Goal: Information Seeking & Learning: Learn about a topic

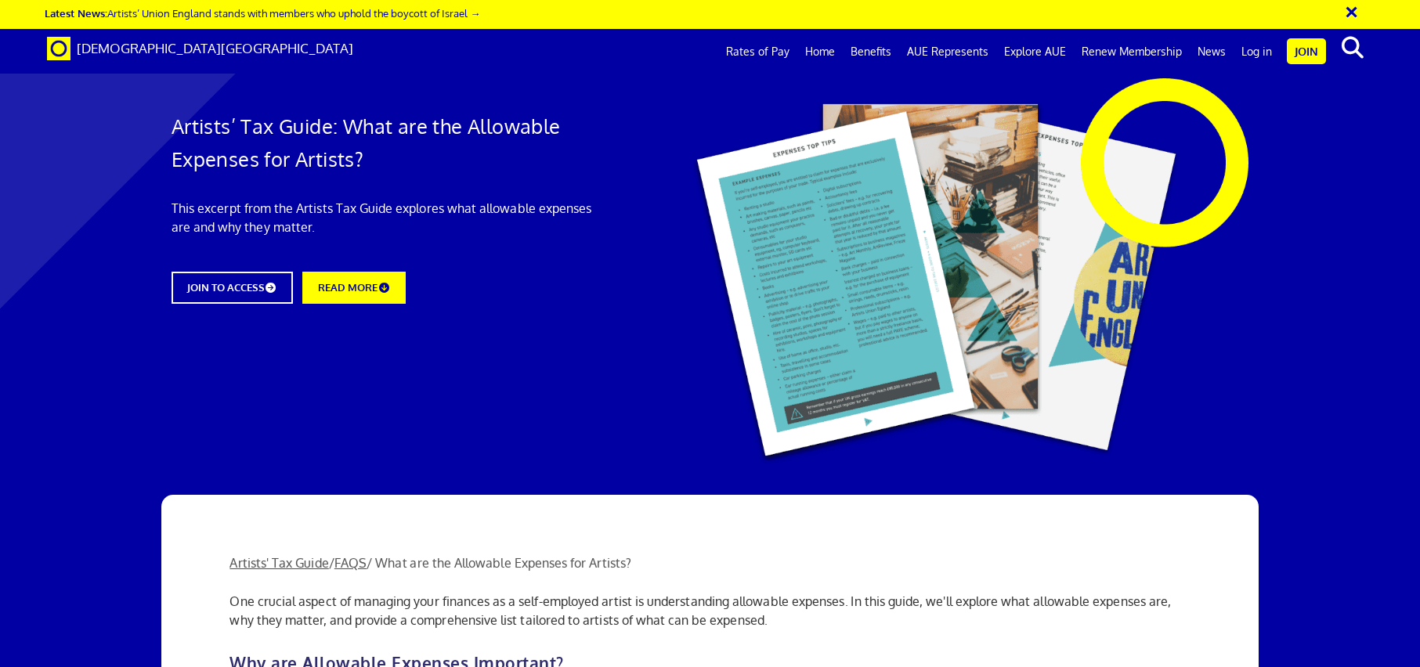
scroll to position [803, 0]
drag, startPoint x: 761, startPoint y: 208, endPoint x: 803, endPoint y: 226, distance: 44.9
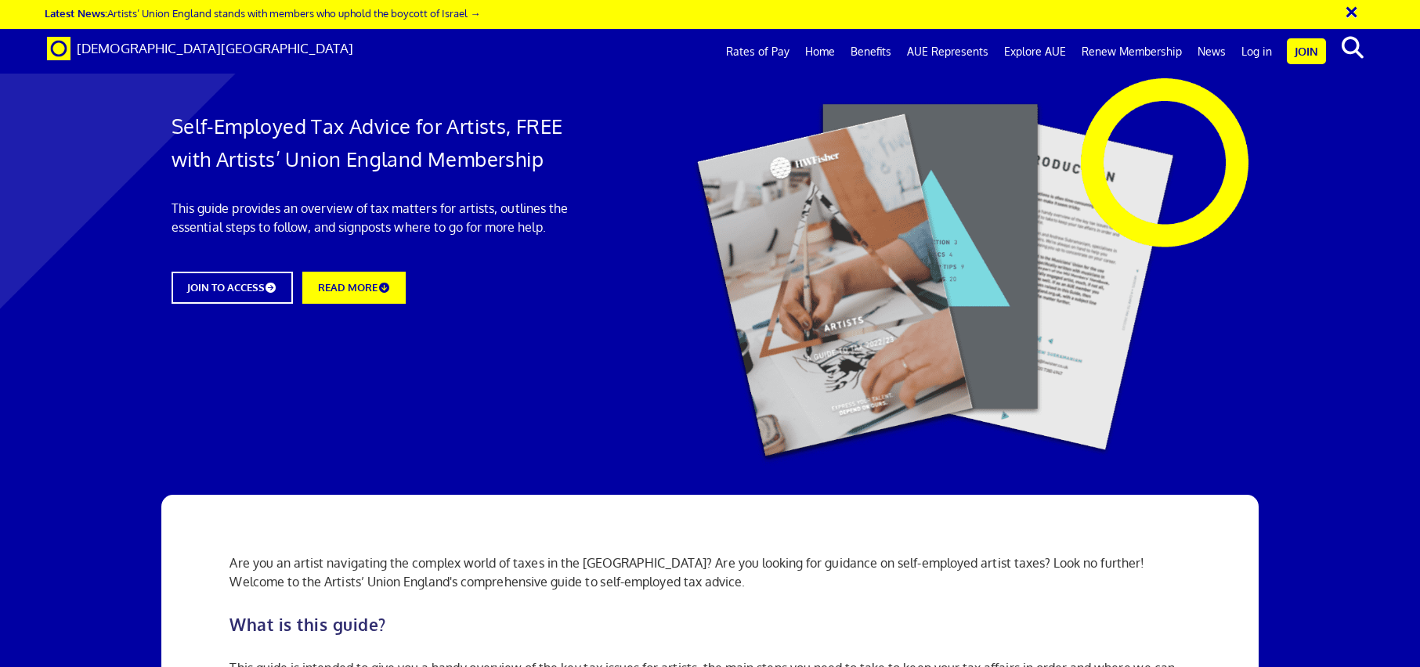
scroll to position [1286, 0]
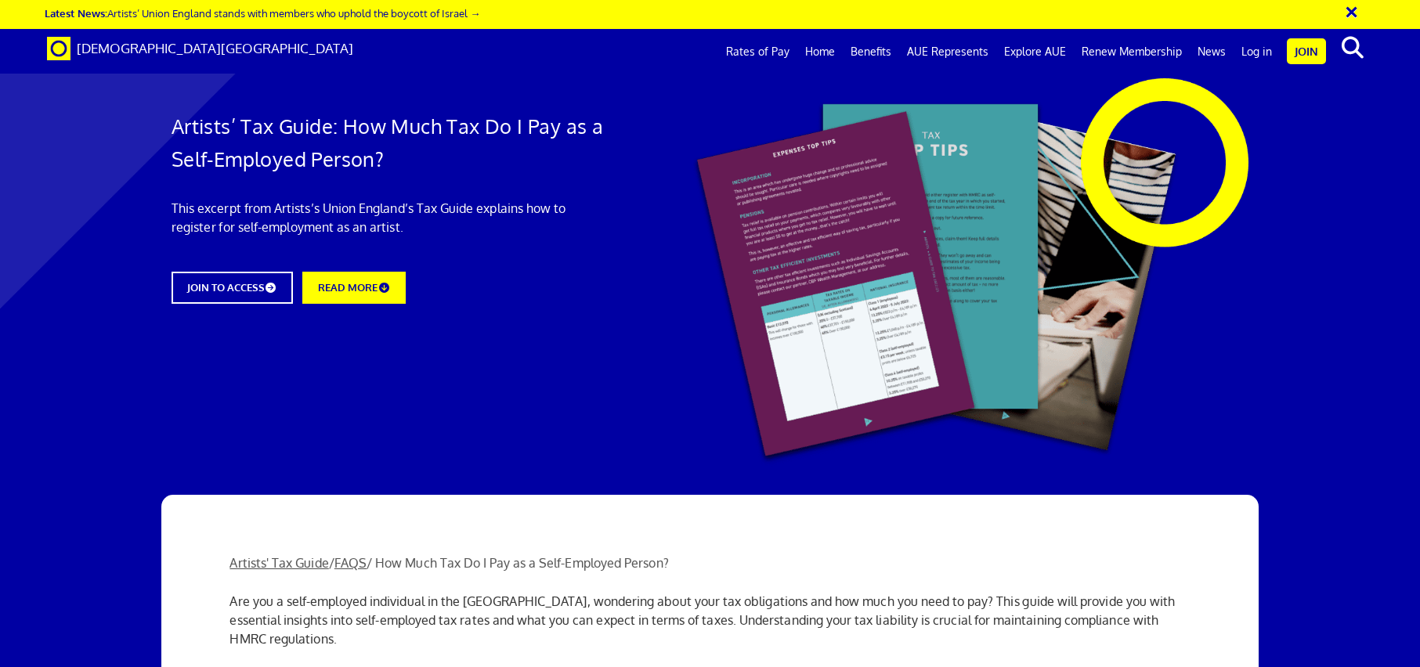
scroll to position [1862, 0]
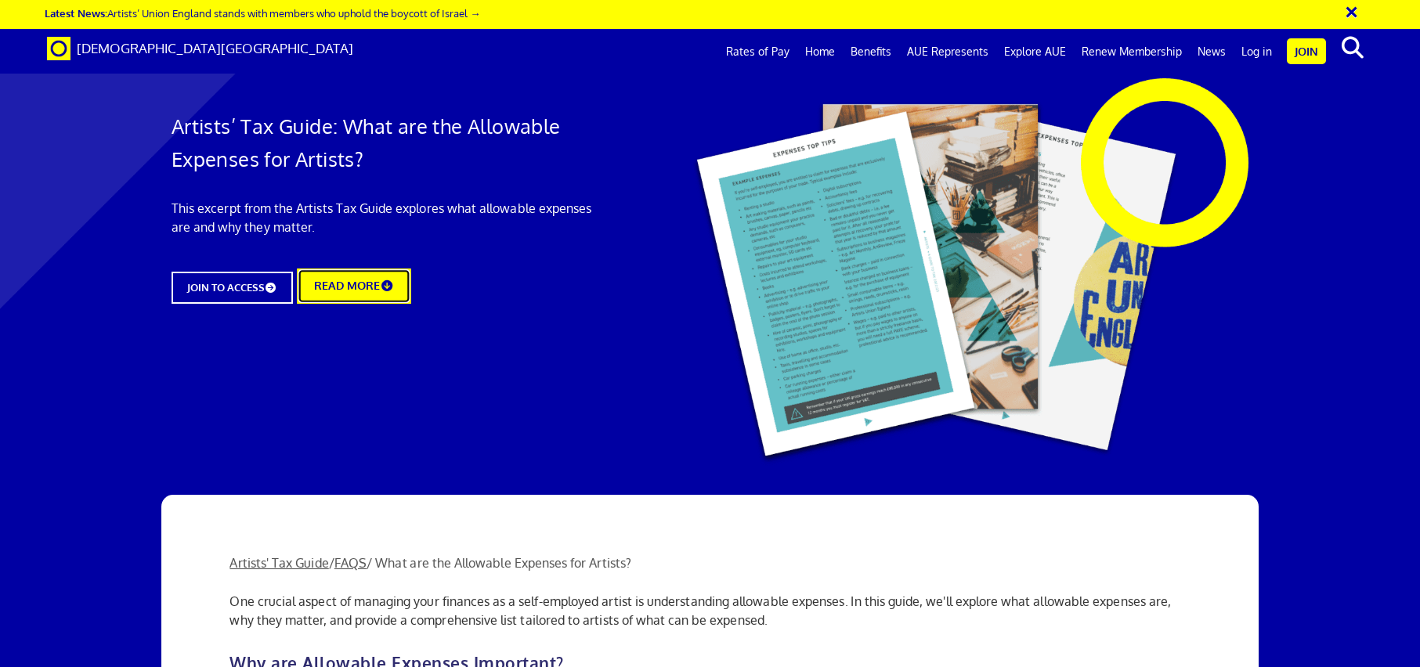
click at [374, 288] on link "READ MORE" at bounding box center [354, 286] width 114 height 35
click at [1033, 52] on link "Explore AUE" at bounding box center [1035, 51] width 78 height 39
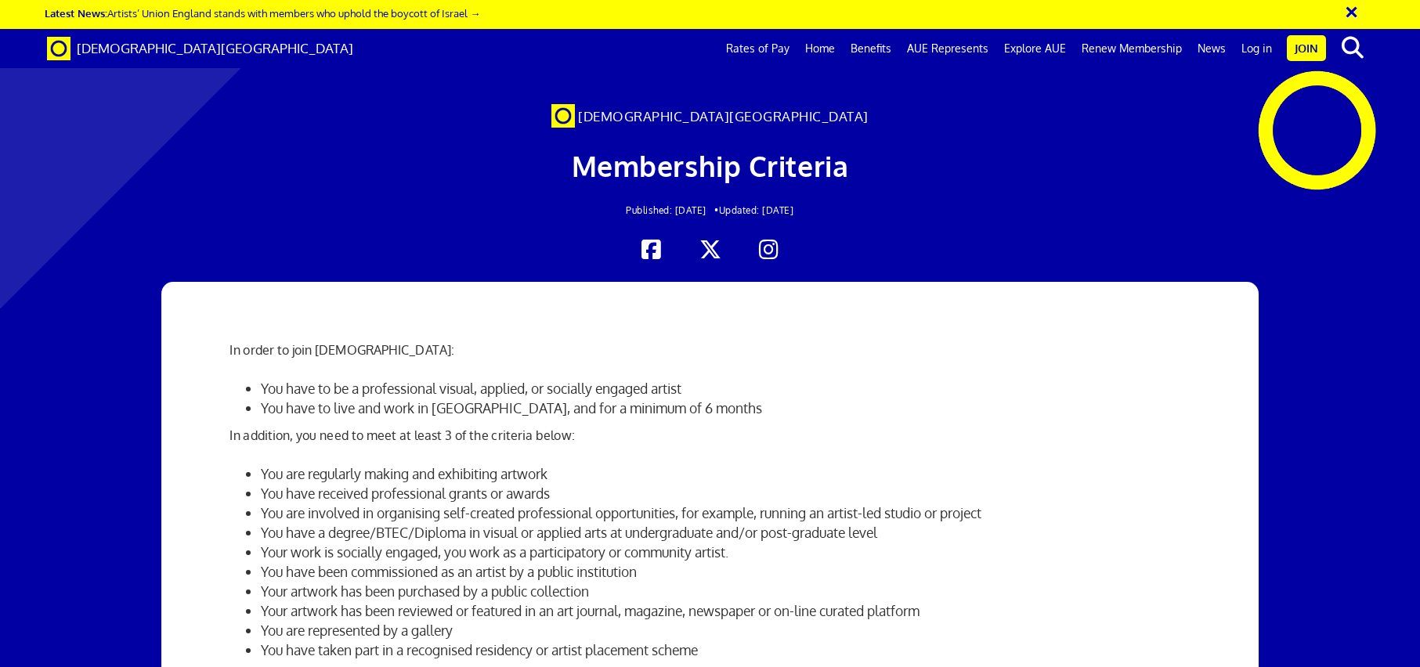
scroll to position [0, 21]
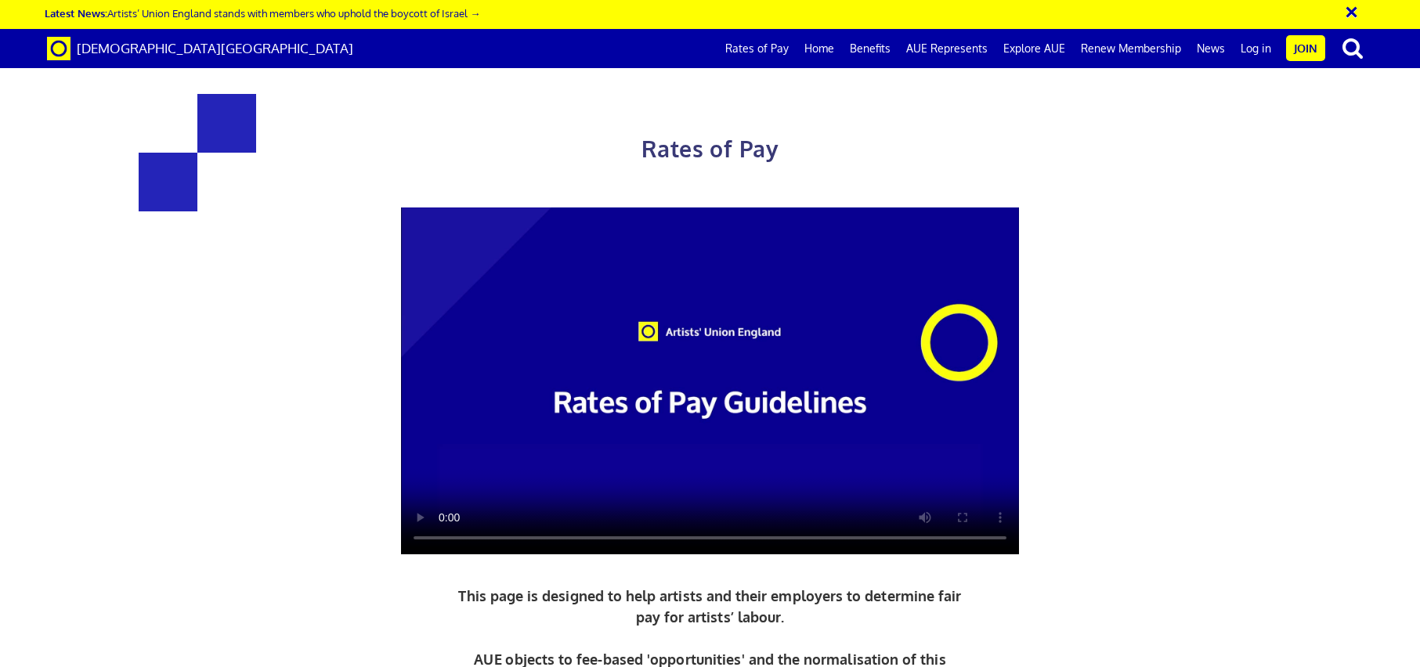
scroll to position [4228, 0]
